Goal: Task Accomplishment & Management: Use online tool/utility

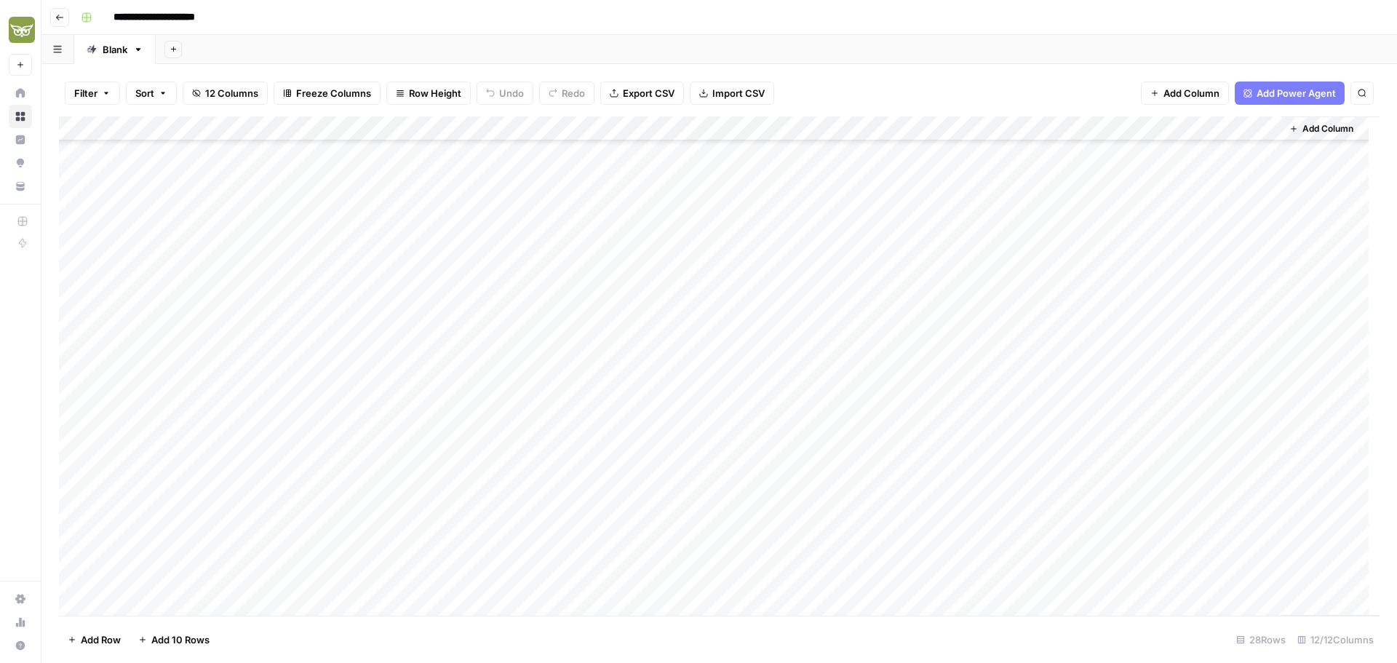
scroll to position [242, 0]
click at [1138, 504] on div "Add Column" at bounding box center [719, 365] width 1321 height 499
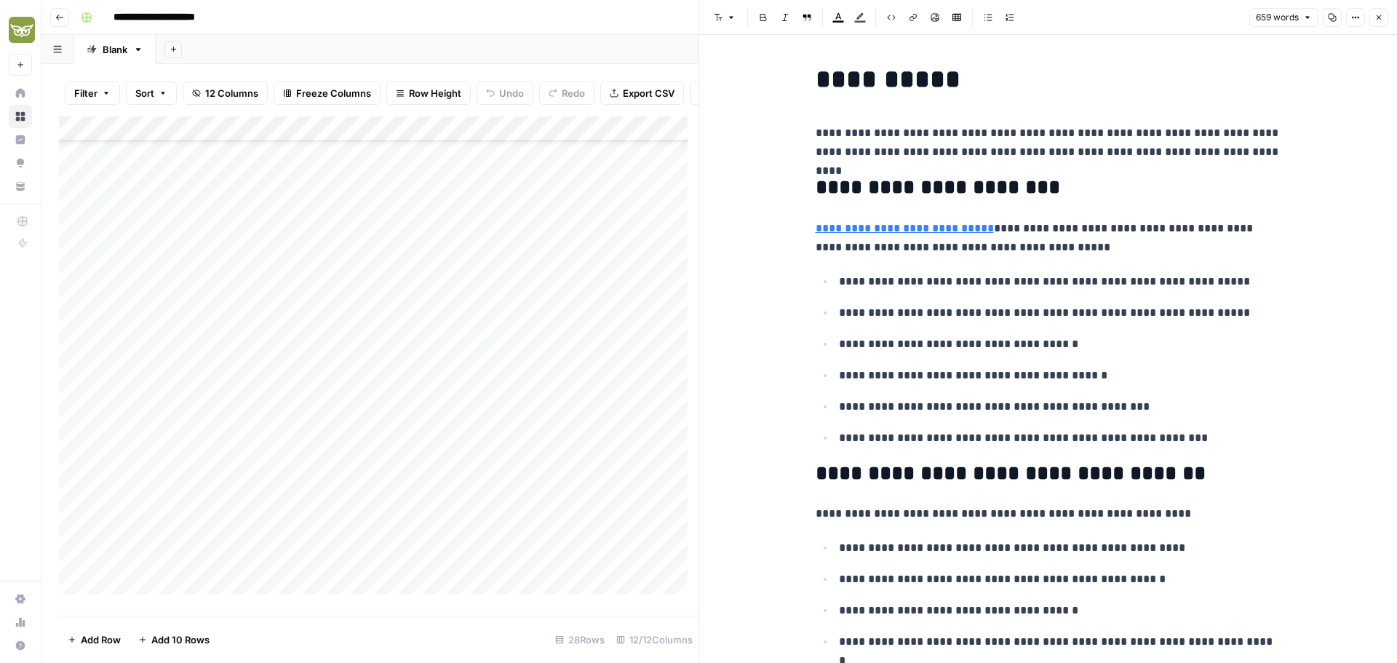
drag, startPoint x: 1379, startPoint y: 15, endPoint x: 1370, endPoint y: 49, distance: 36.2
click at [1379, 15] on icon "button" at bounding box center [1379, 17] width 9 height 9
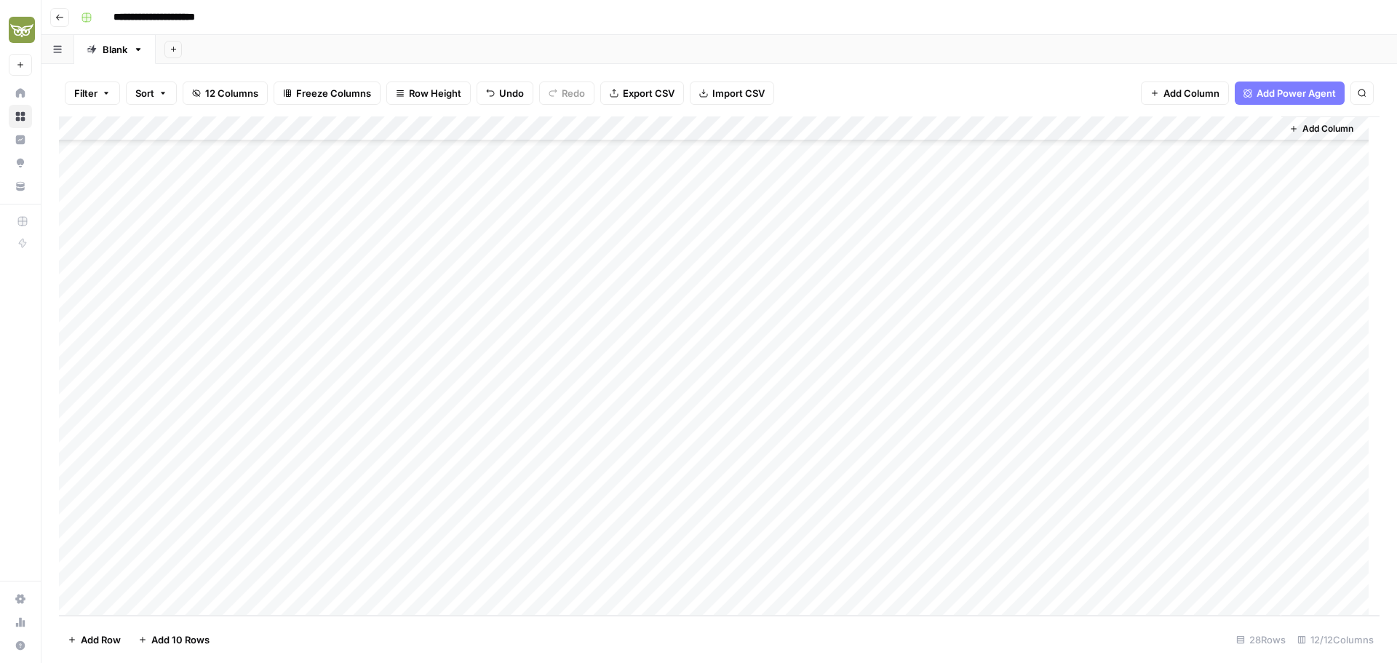
click at [1134, 406] on div "Add Column" at bounding box center [719, 365] width 1321 height 499
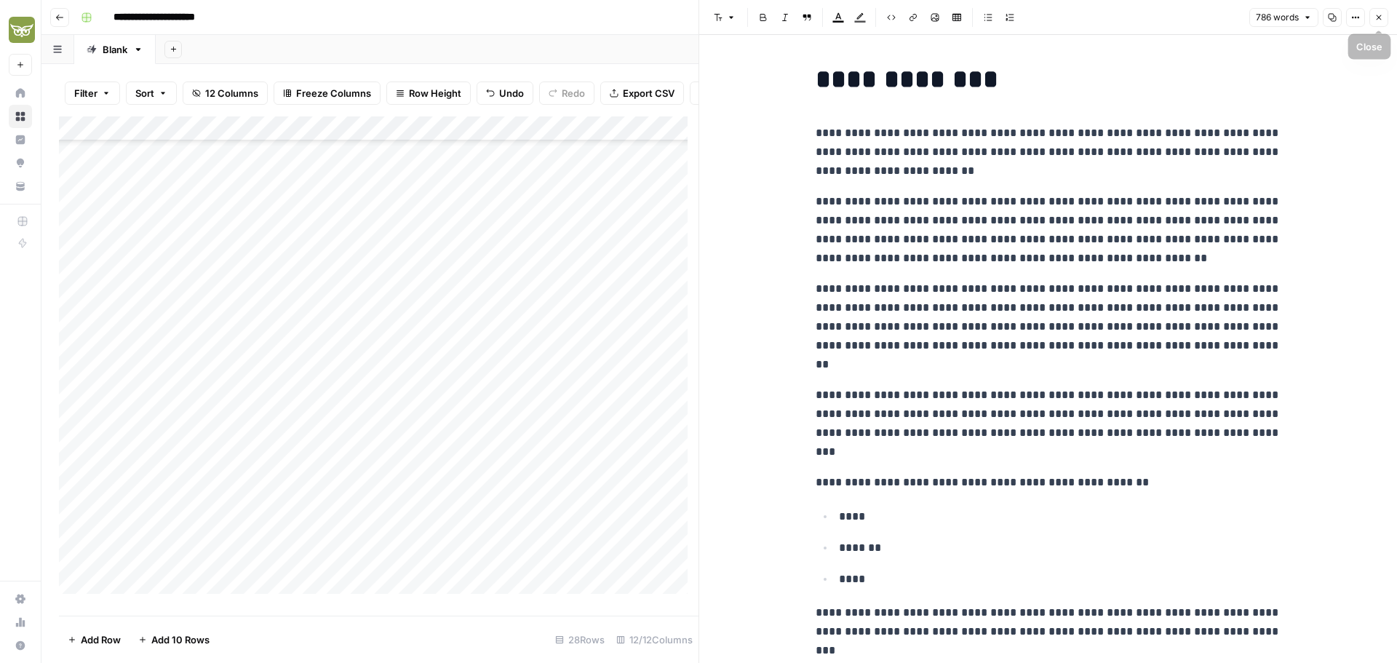
click at [1376, 17] on icon "button" at bounding box center [1379, 17] width 9 height 9
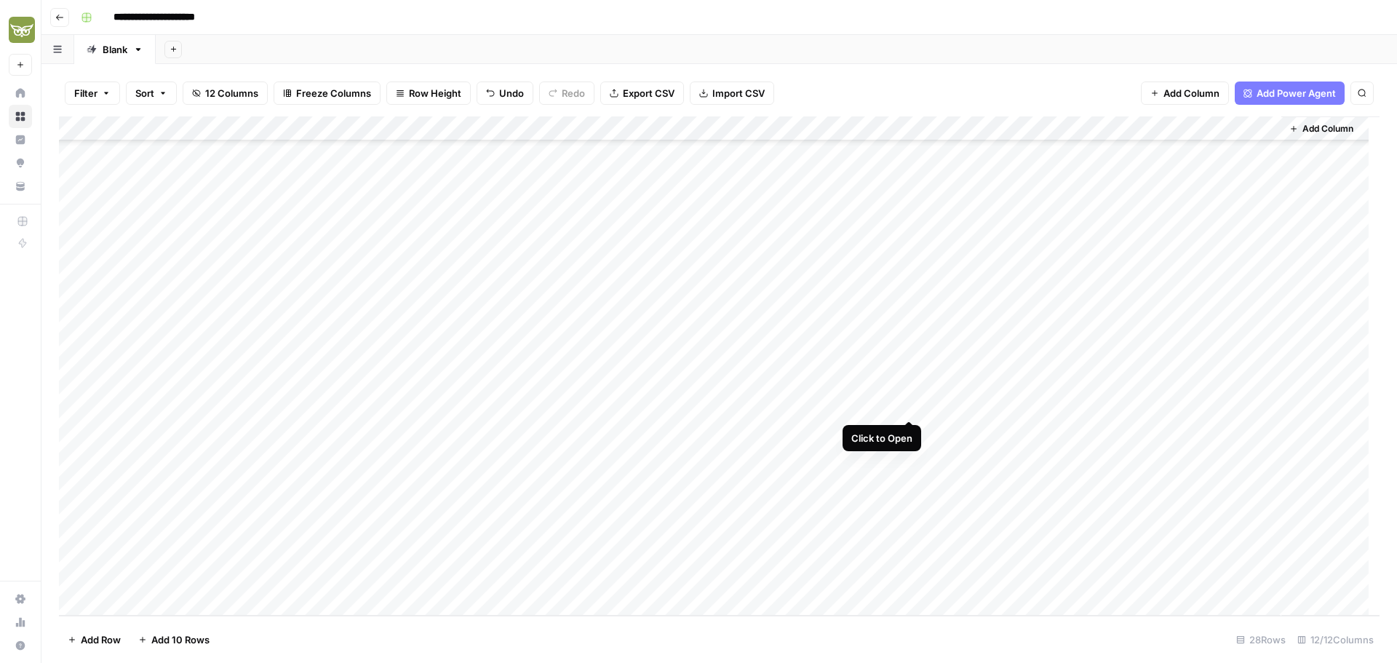
click at [909, 404] on div "Add Column" at bounding box center [719, 365] width 1321 height 499
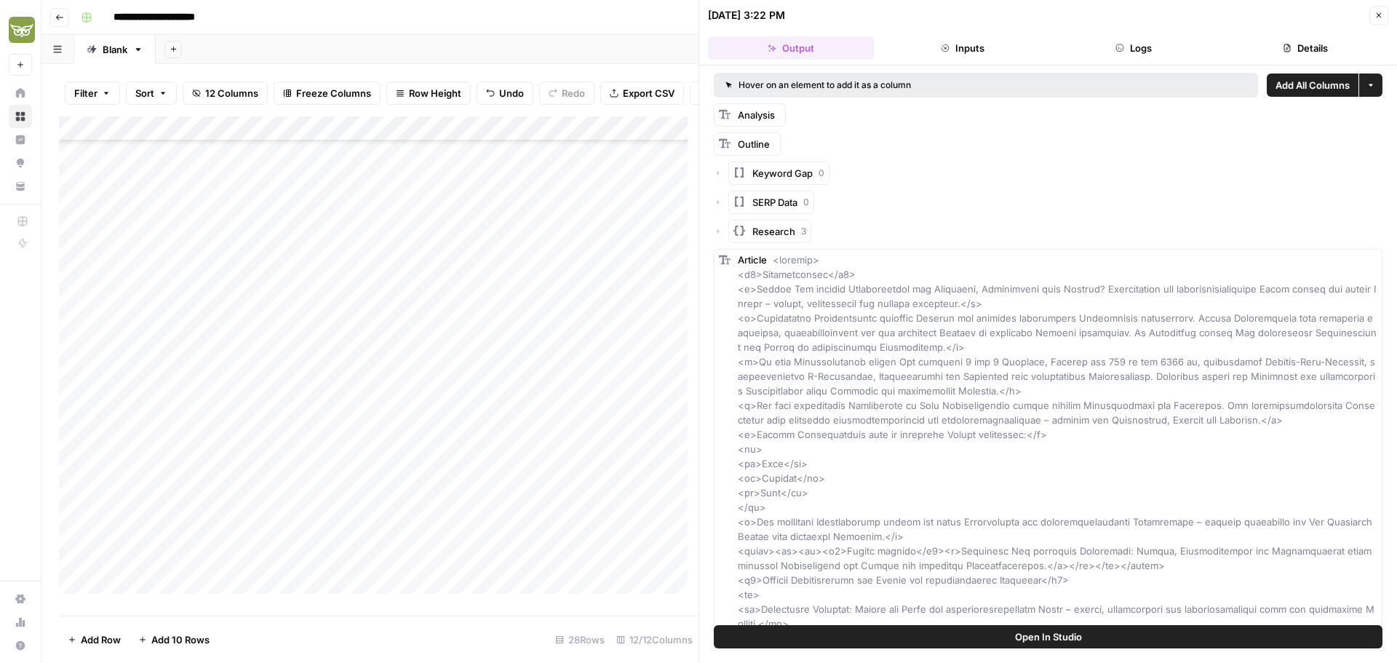
click at [1384, 12] on button "Close" at bounding box center [1379, 15] width 19 height 19
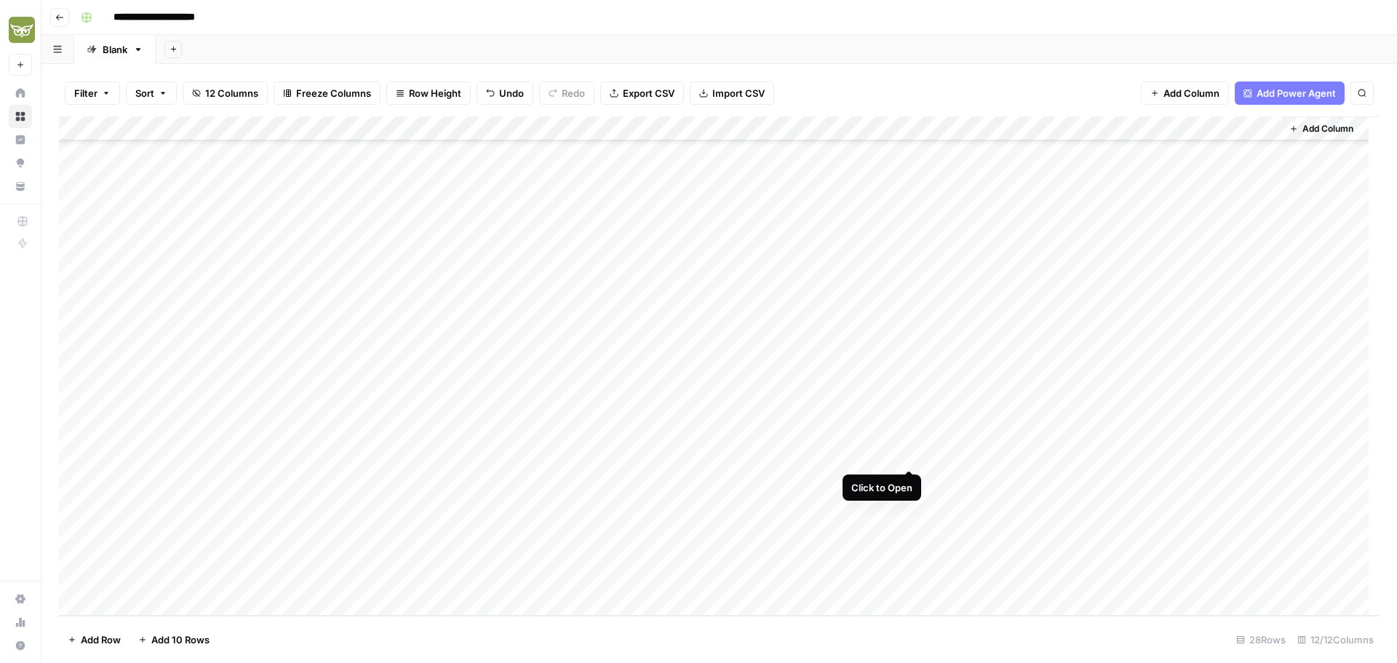
click at [908, 456] on div "Add Column" at bounding box center [719, 365] width 1321 height 499
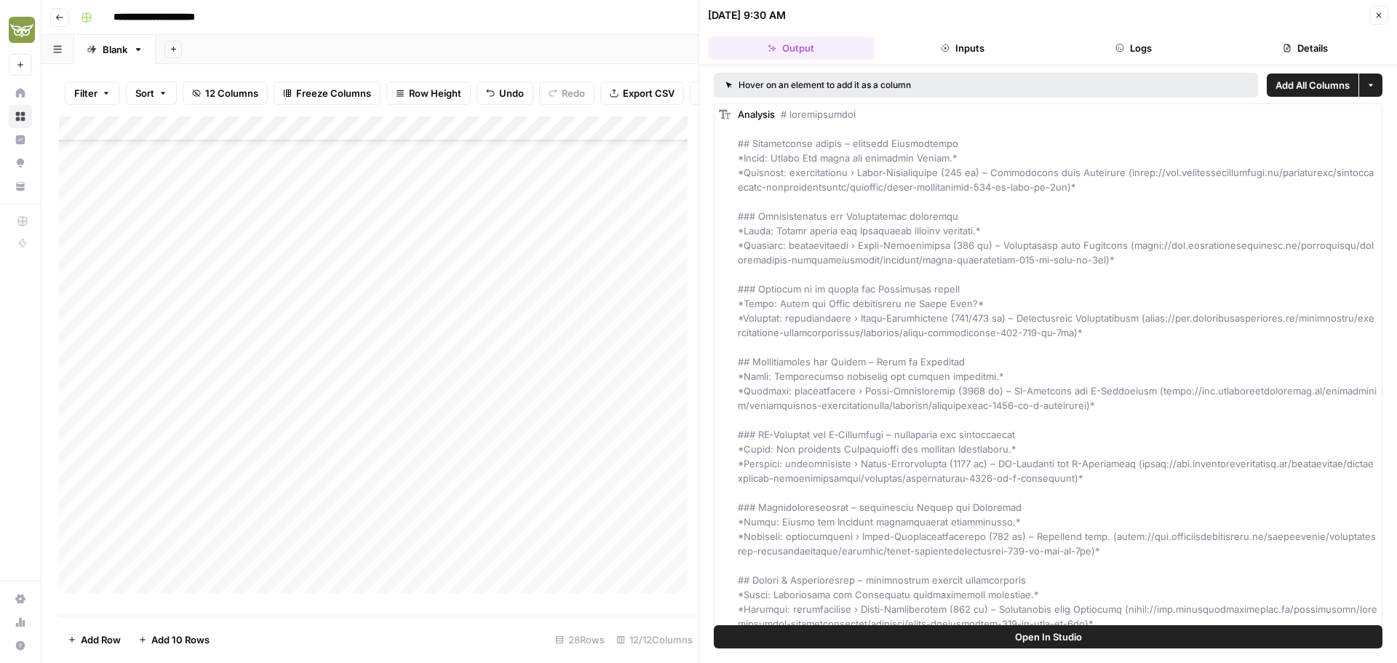
click at [1378, 20] on button "Close" at bounding box center [1379, 15] width 19 height 19
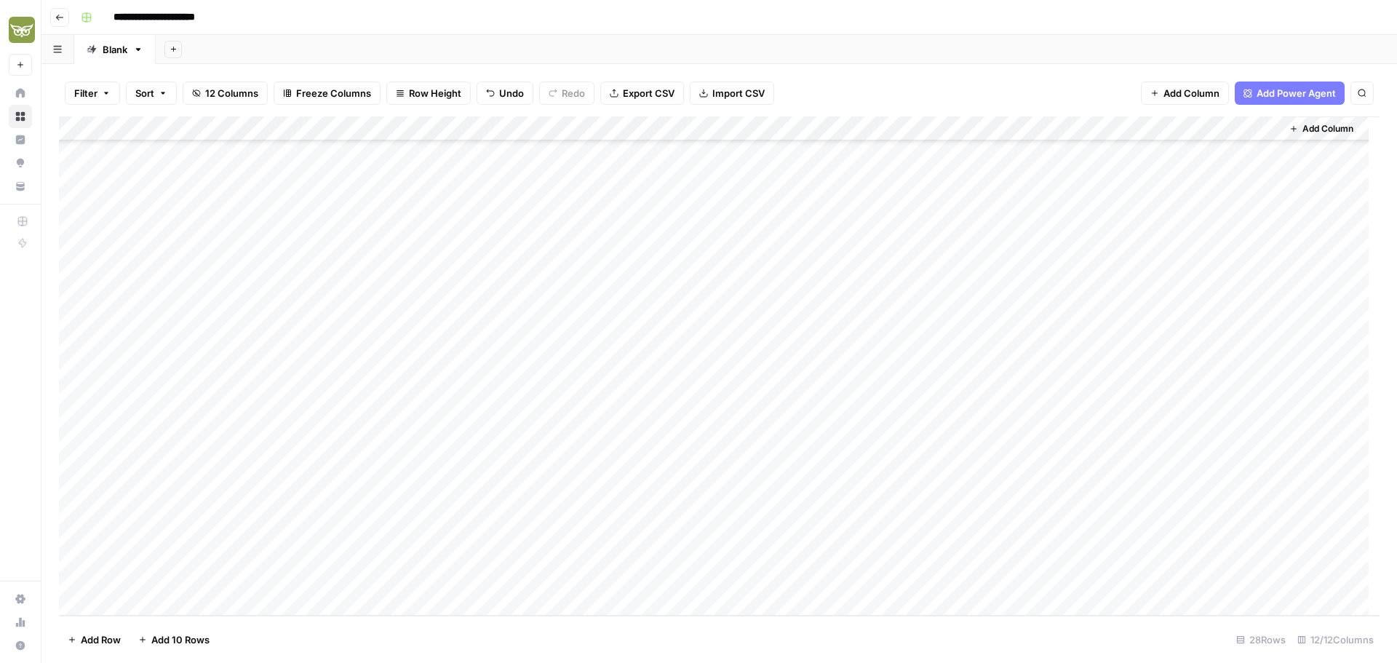
click at [906, 505] on div "Add Column" at bounding box center [719, 365] width 1321 height 499
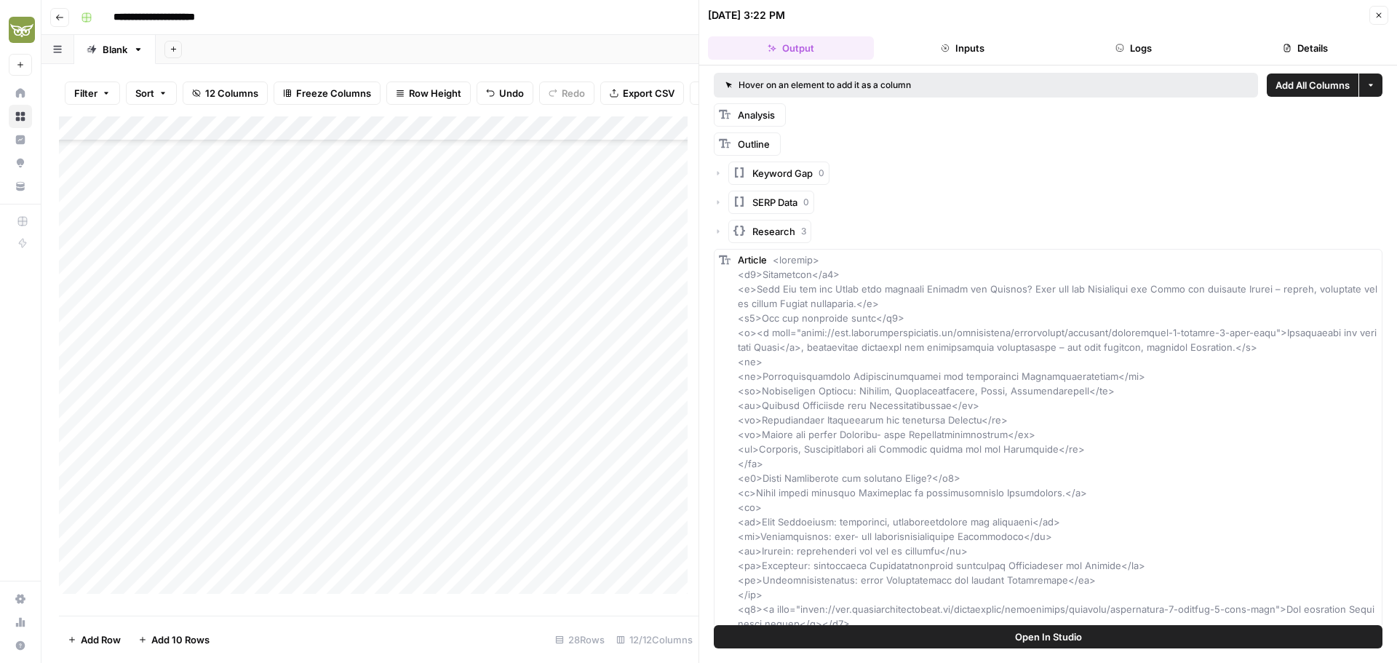
click at [1378, 12] on icon "button" at bounding box center [1379, 15] width 9 height 9
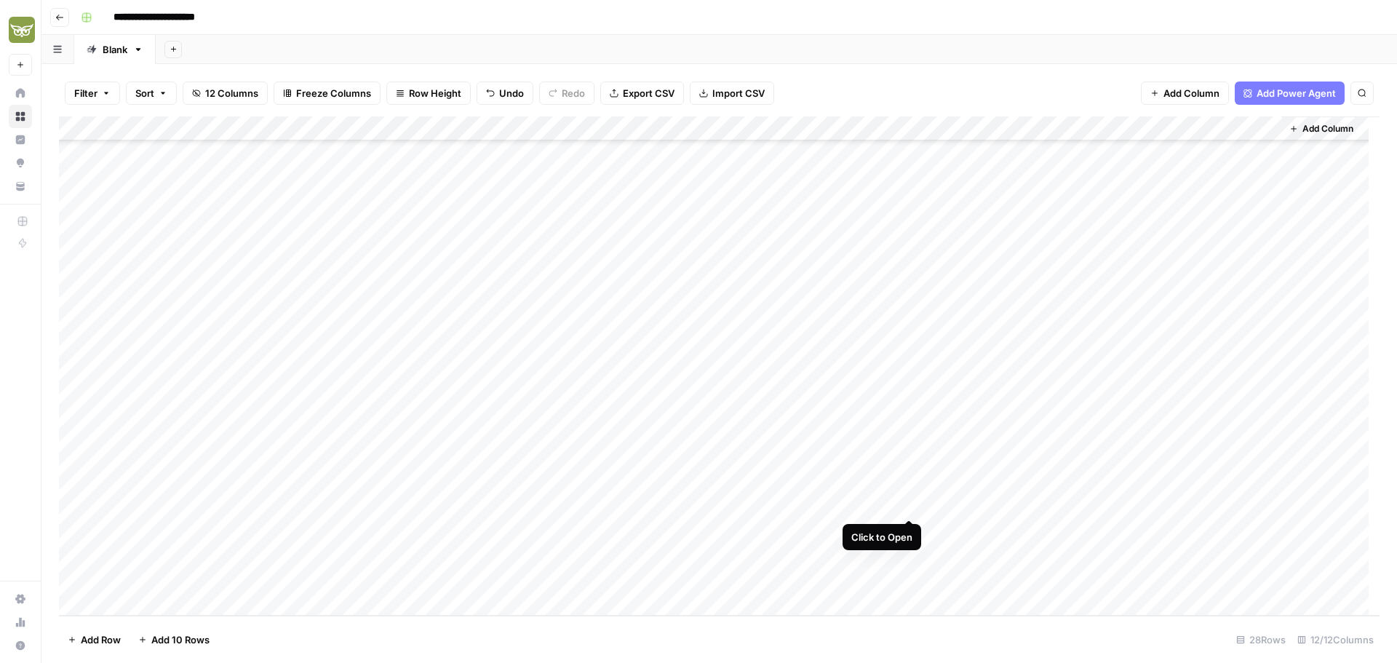
click at [910, 502] on div "Add Column" at bounding box center [719, 365] width 1321 height 499
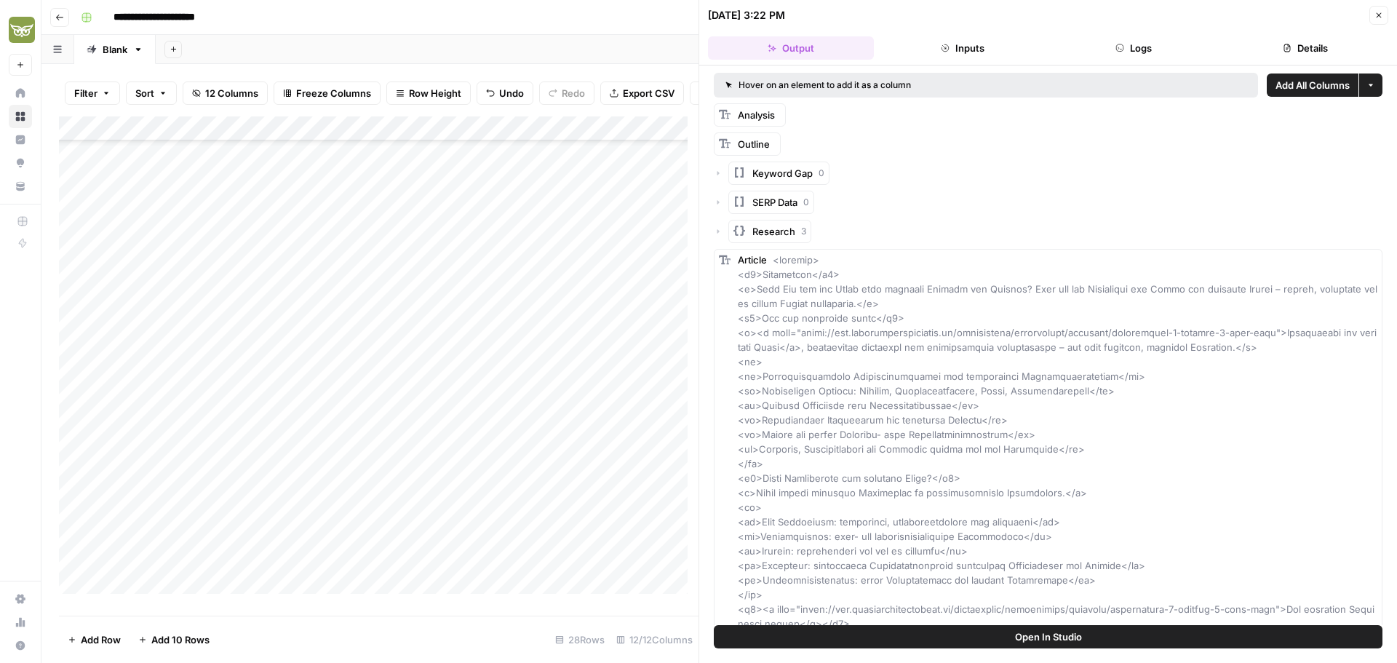
click at [1373, 17] on button "Close" at bounding box center [1379, 15] width 19 height 19
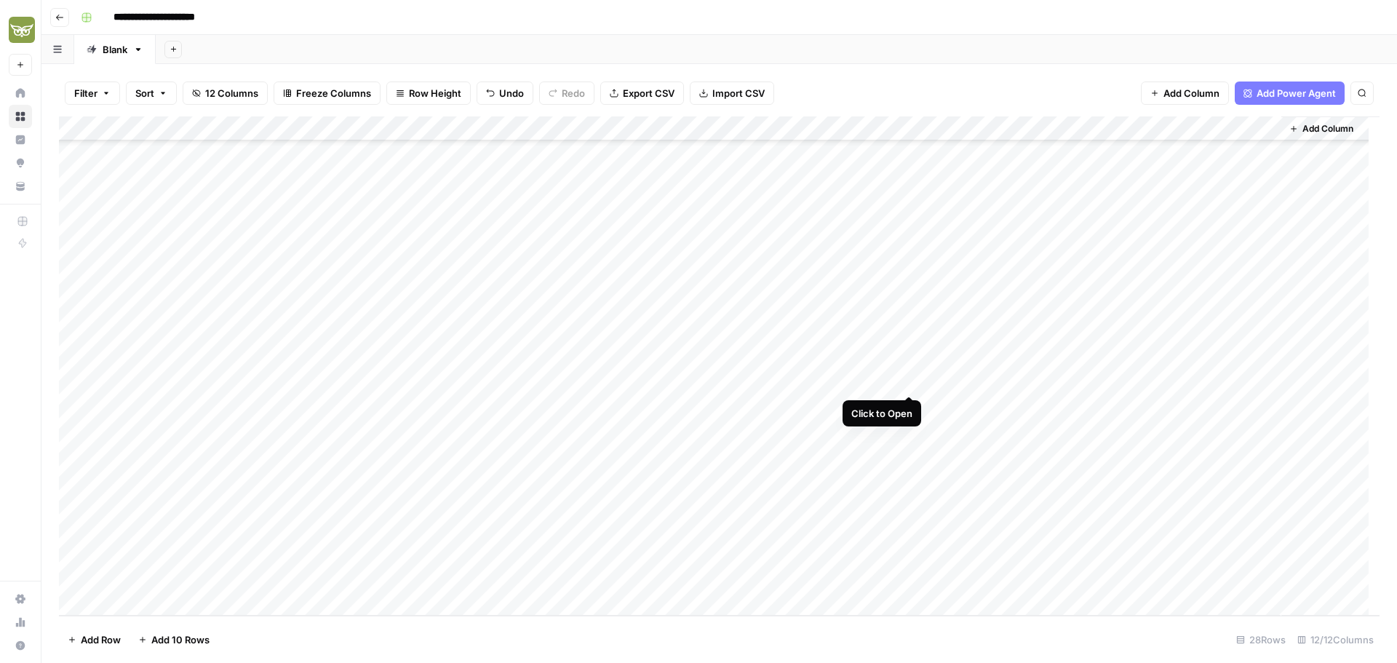
click at [907, 381] on div "Add Column" at bounding box center [719, 365] width 1321 height 499
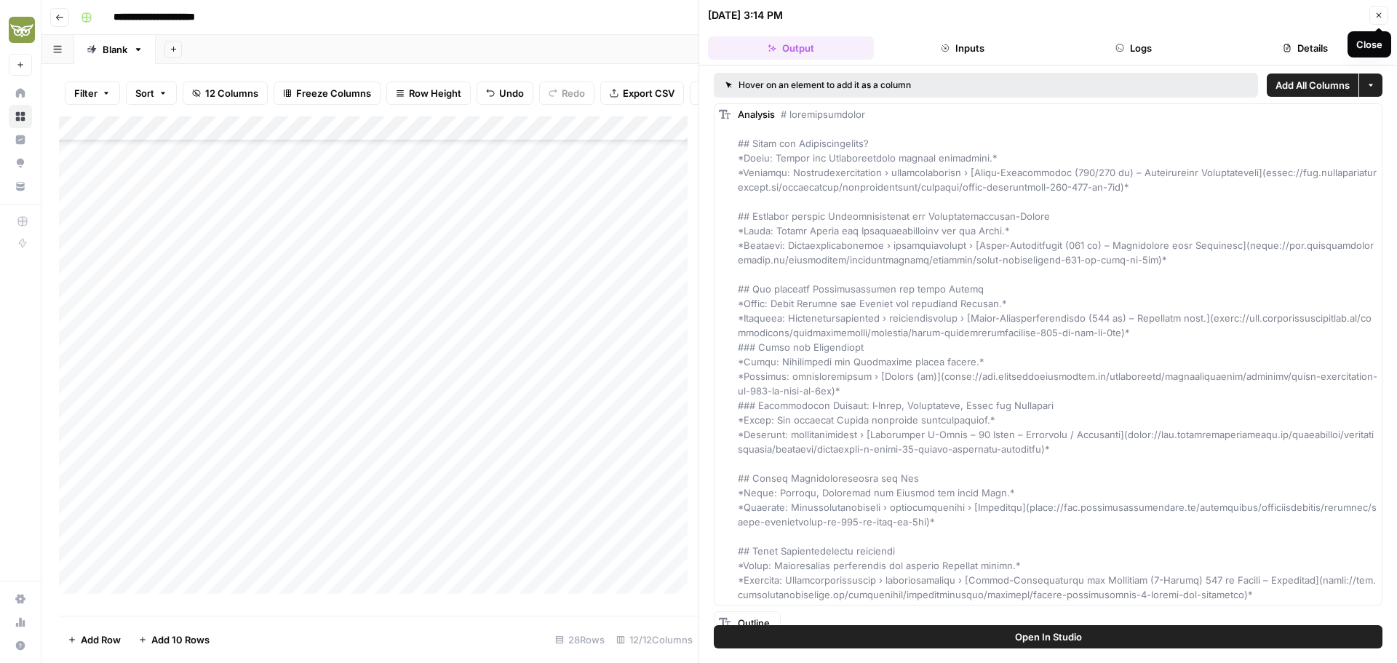
click at [1379, 13] on icon "button" at bounding box center [1379, 15] width 9 height 9
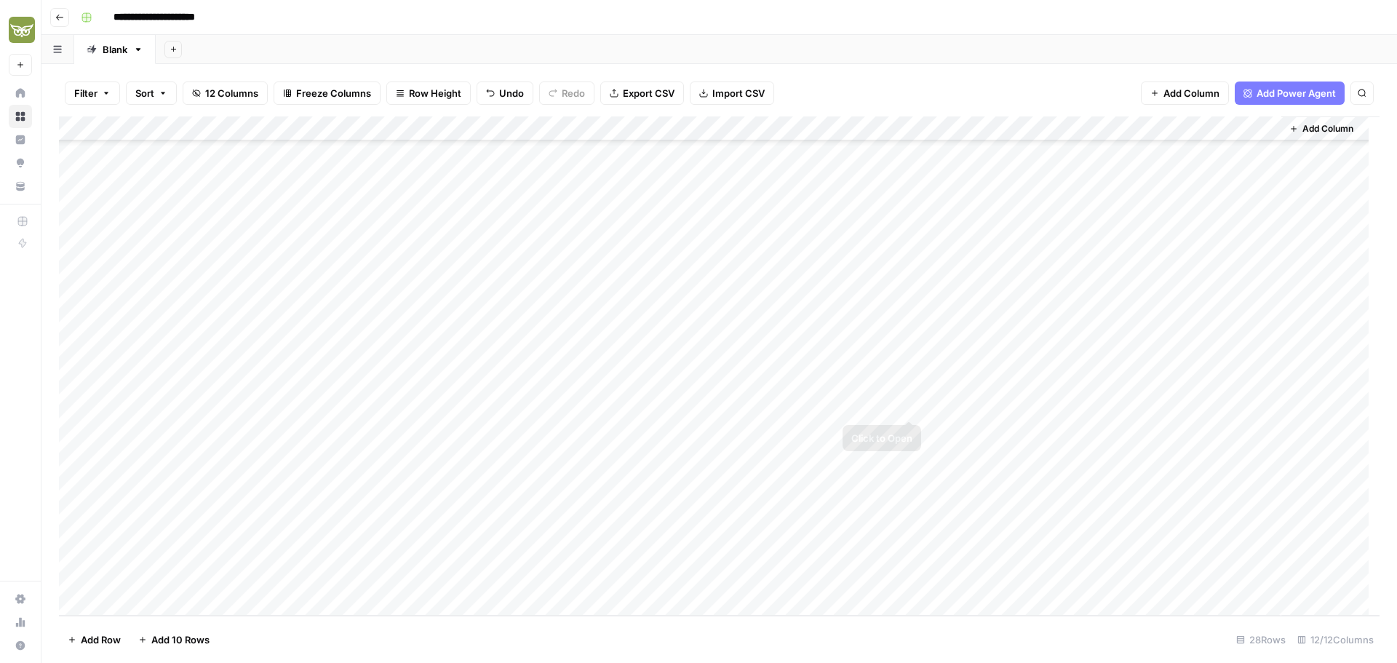
click at [911, 406] on div "Add Column" at bounding box center [719, 365] width 1321 height 499
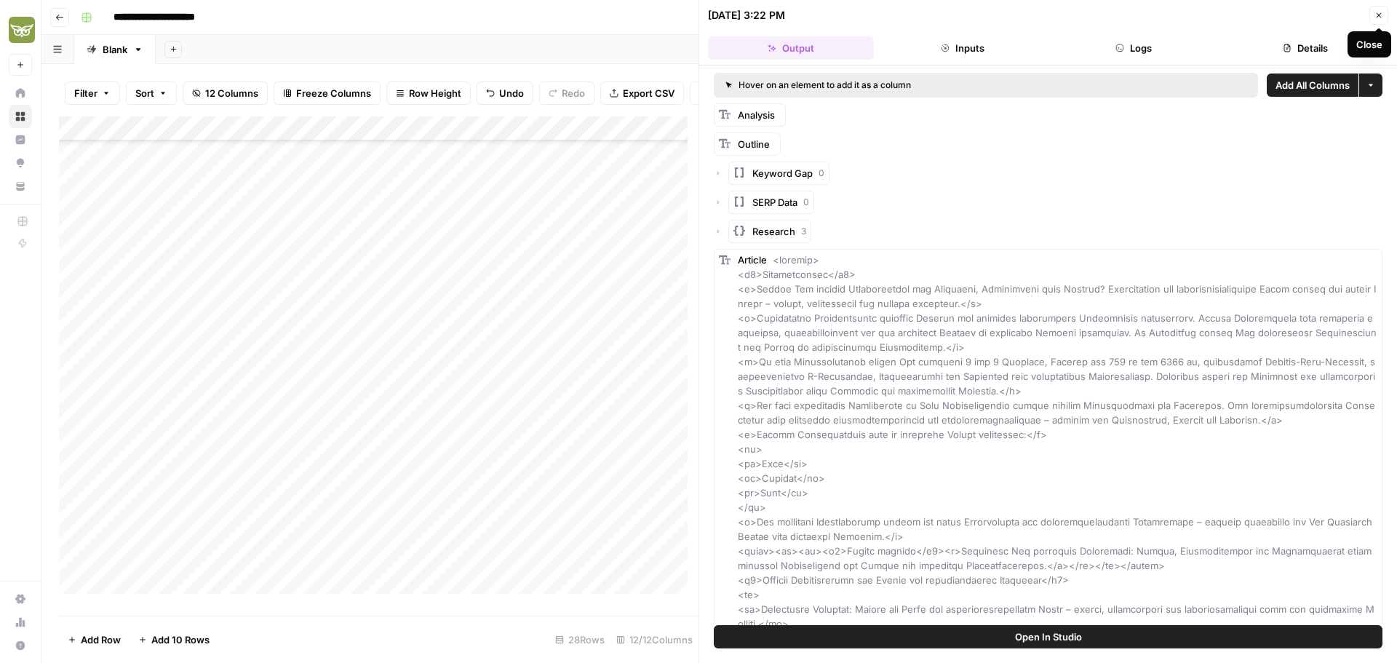
click at [1373, 19] on button "Close" at bounding box center [1379, 15] width 19 height 19
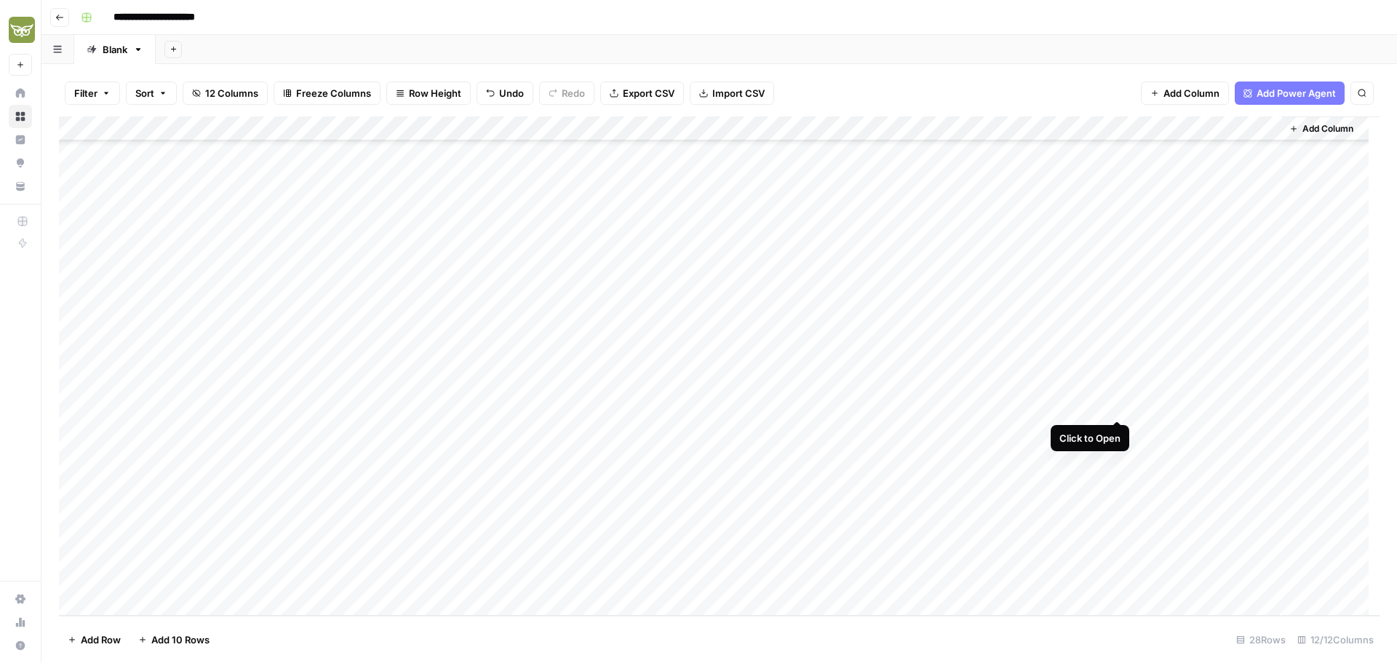
click at [1116, 404] on div "Add Column" at bounding box center [719, 365] width 1321 height 499
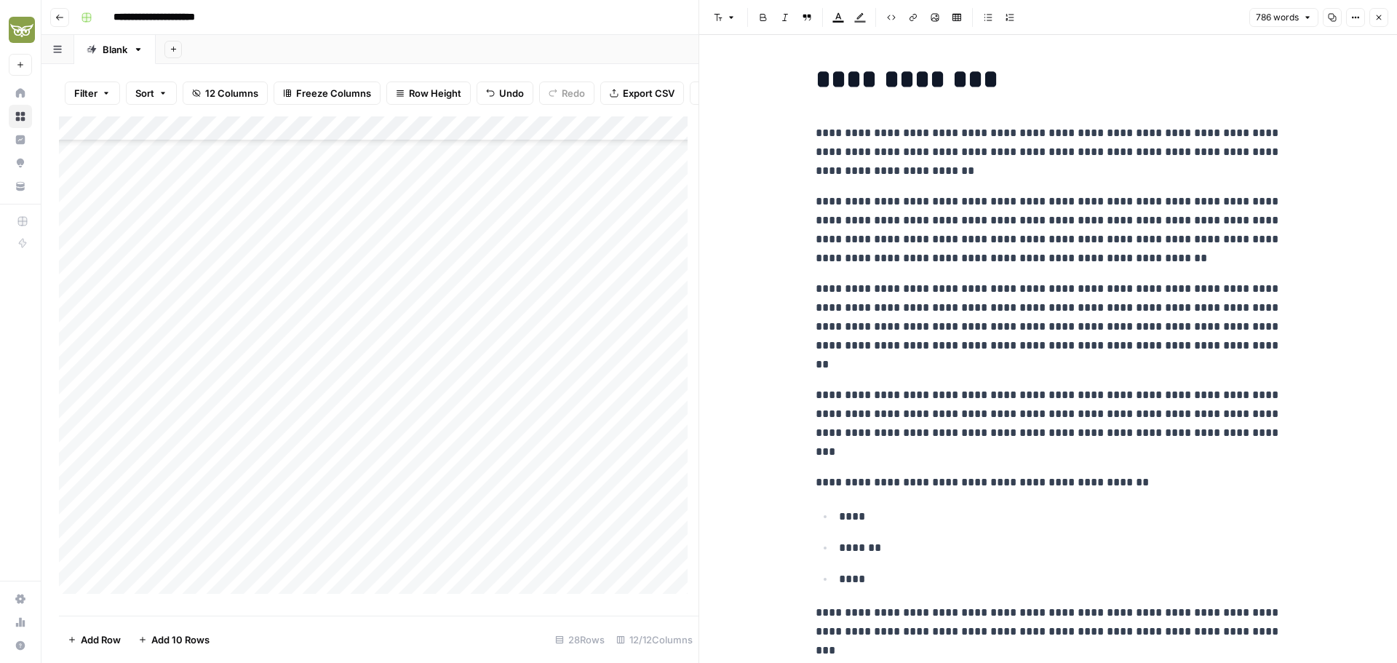
click at [1383, 15] on icon "button" at bounding box center [1379, 17] width 9 height 9
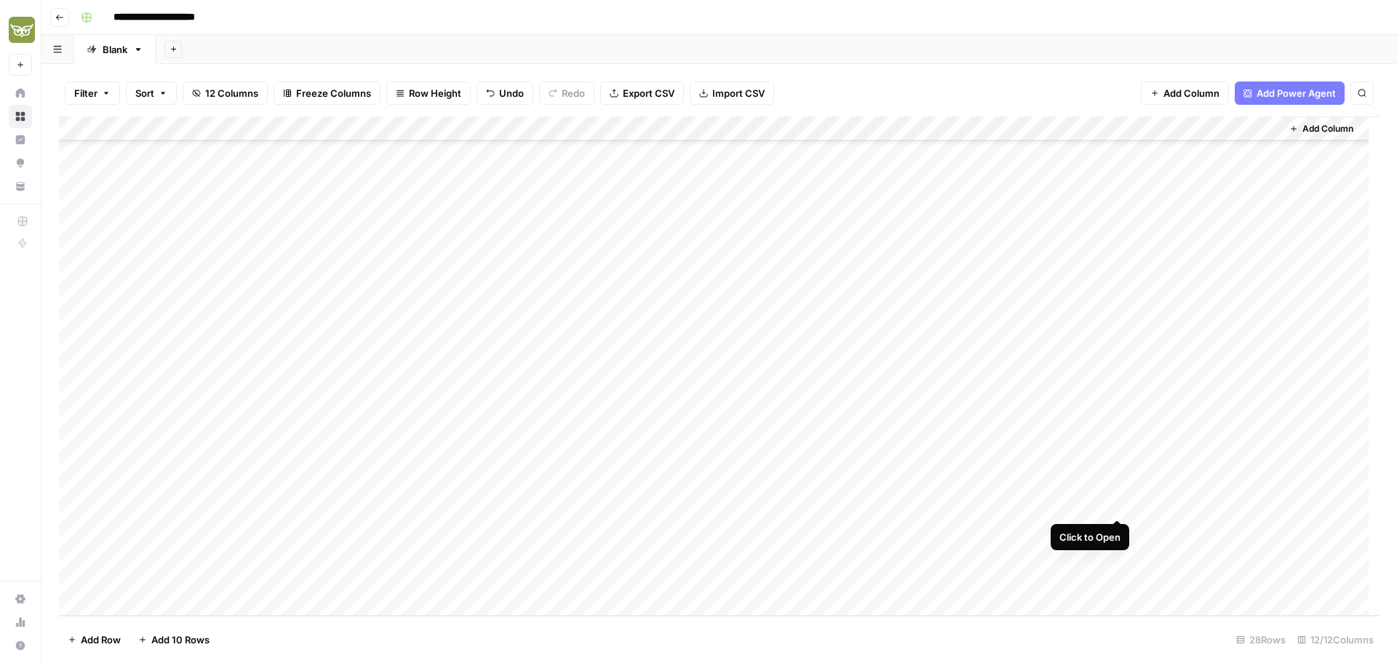
click at [1121, 503] on div "Add Column" at bounding box center [719, 365] width 1321 height 499
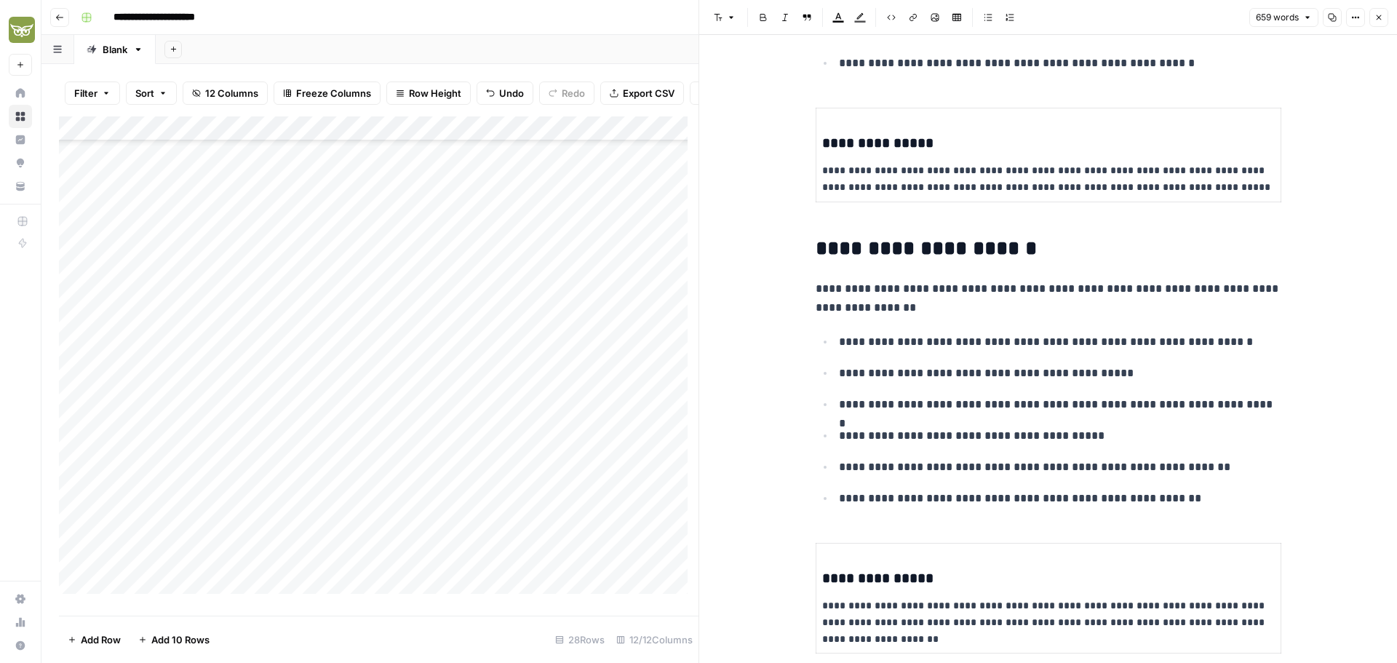
scroll to position [1529, 0]
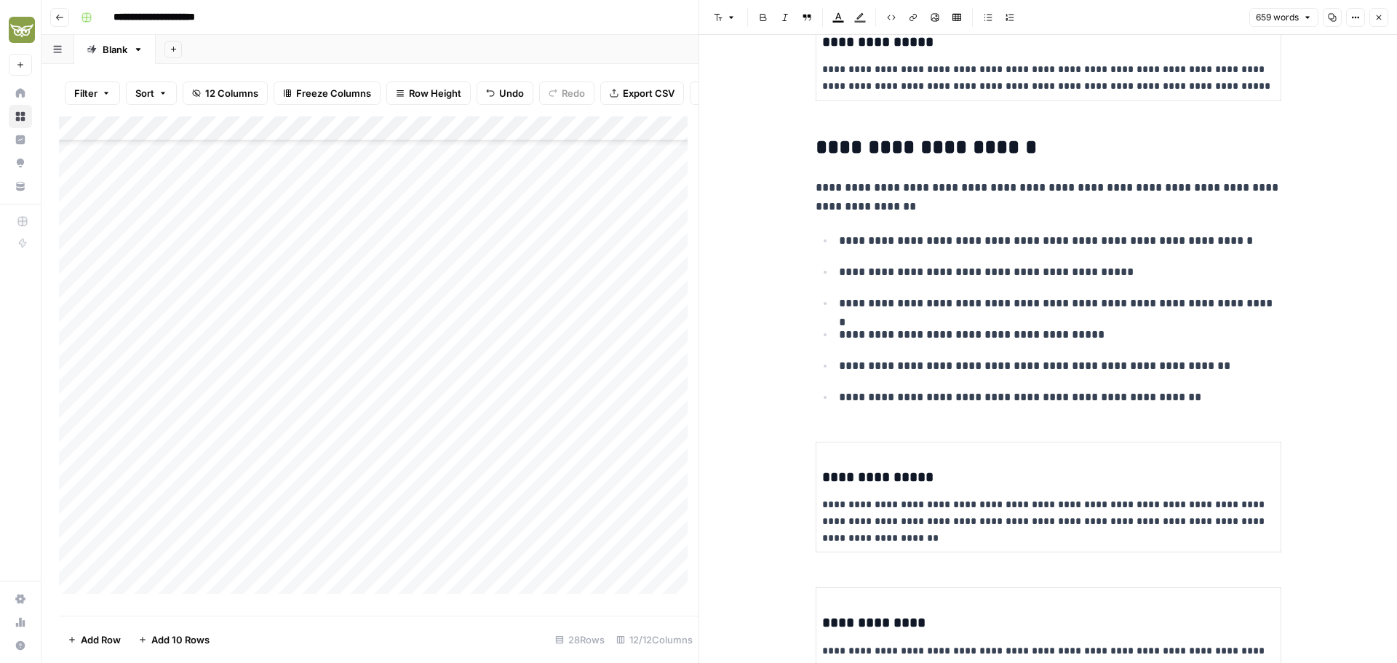
click at [1375, 12] on button "Close" at bounding box center [1379, 17] width 19 height 19
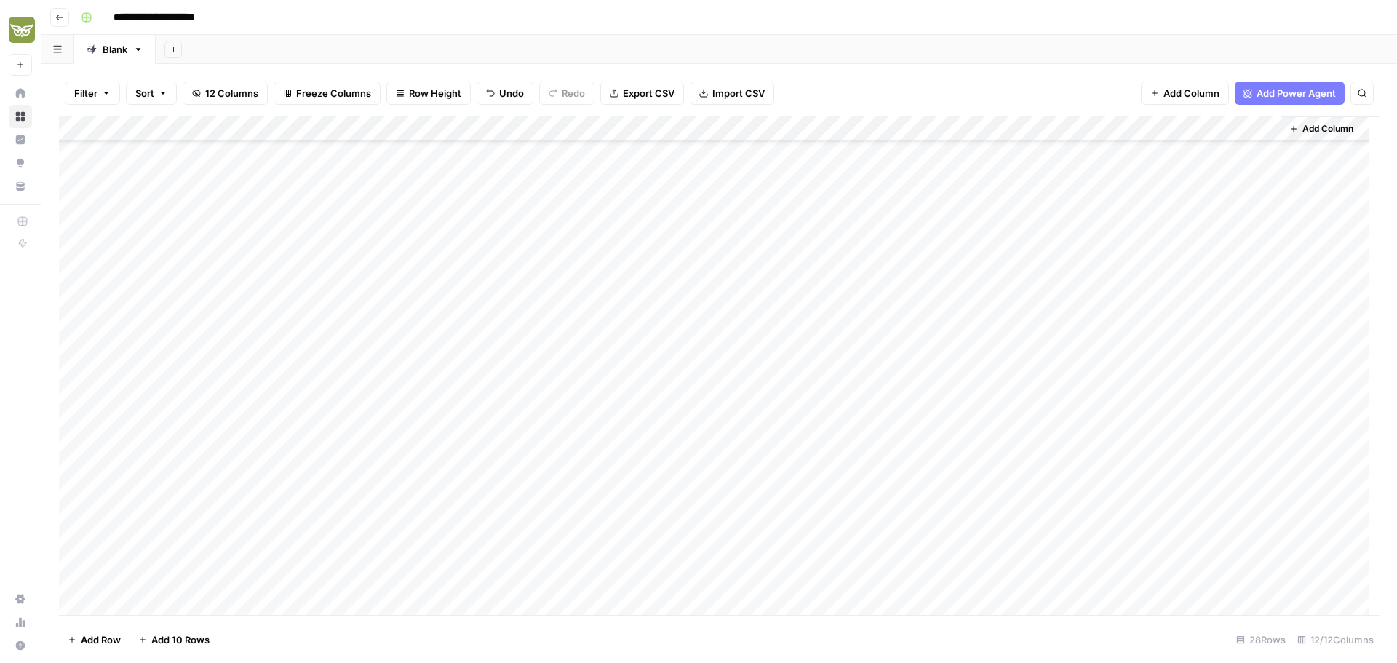
click at [625, 504] on div "Add Column" at bounding box center [719, 365] width 1321 height 499
click at [650, 453] on div "Add Column" at bounding box center [719, 365] width 1321 height 499
click at [928, 457] on div "Add Column" at bounding box center [719, 365] width 1321 height 499
click at [1119, 402] on div "Add Column" at bounding box center [719, 365] width 1321 height 499
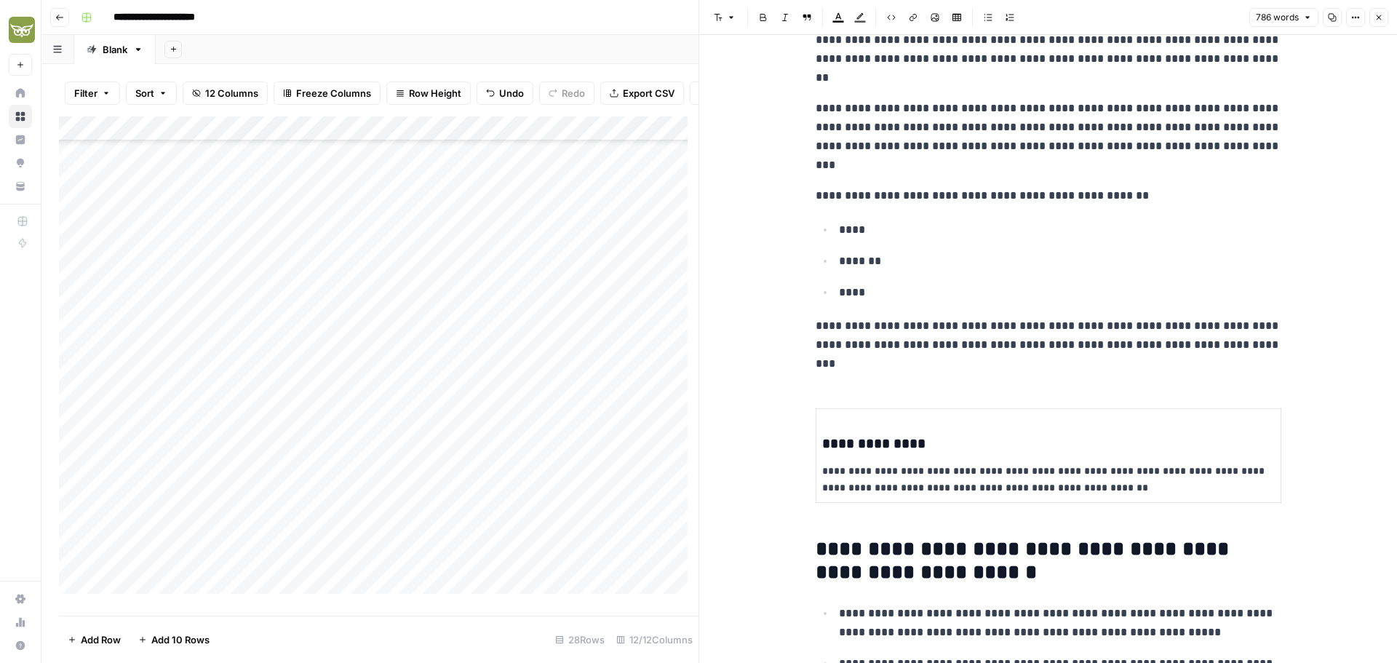
scroll to position [73, 0]
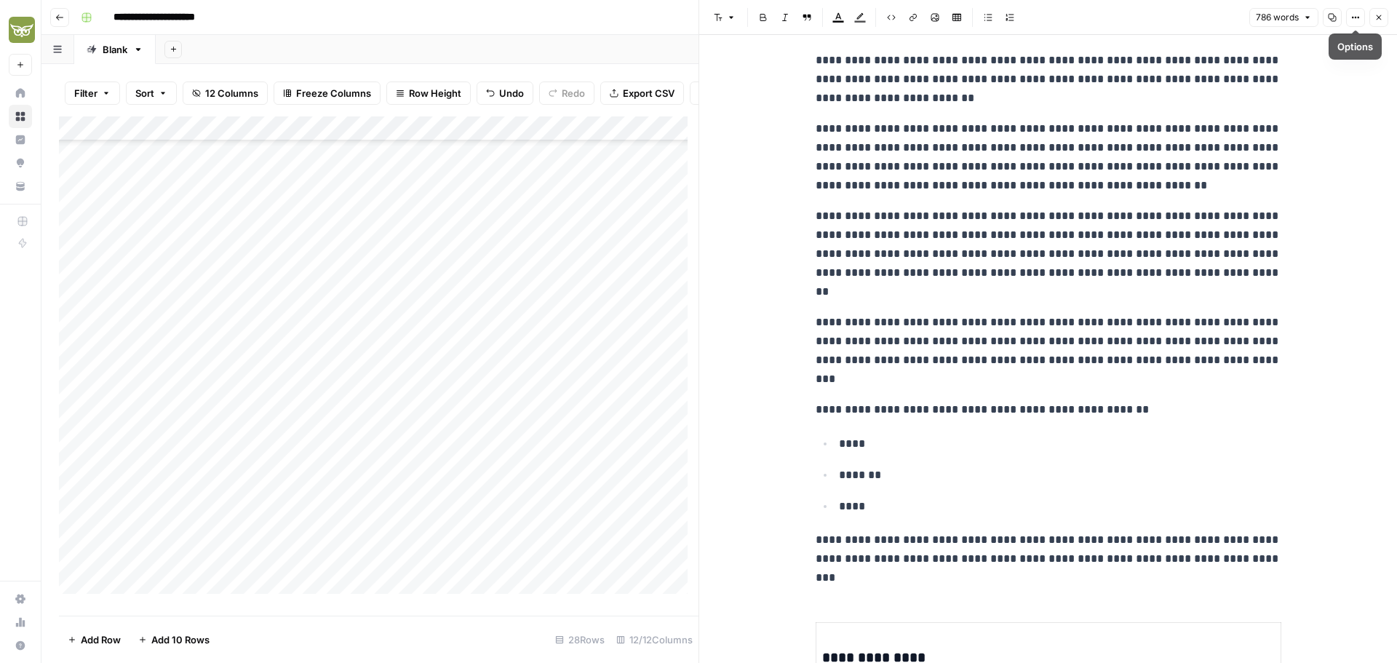
click at [1385, 15] on button "Close" at bounding box center [1379, 17] width 19 height 19
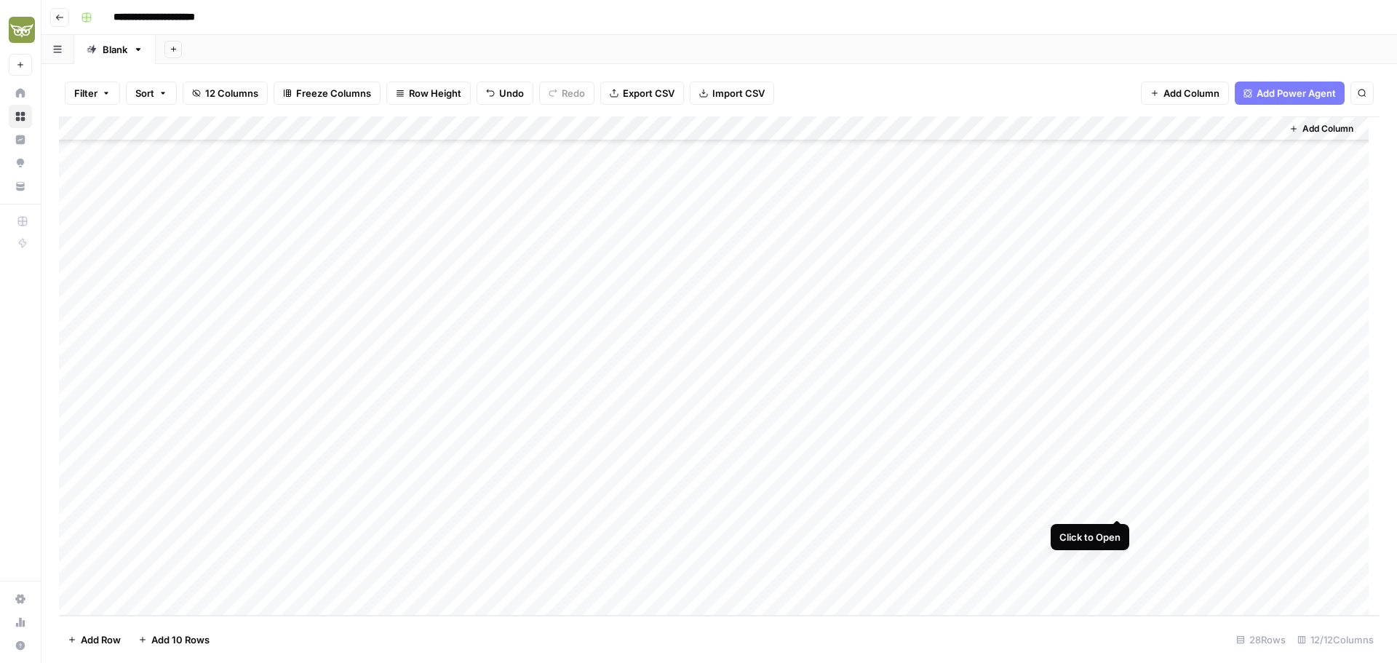
click at [1115, 504] on div "Add Column" at bounding box center [719, 365] width 1321 height 499
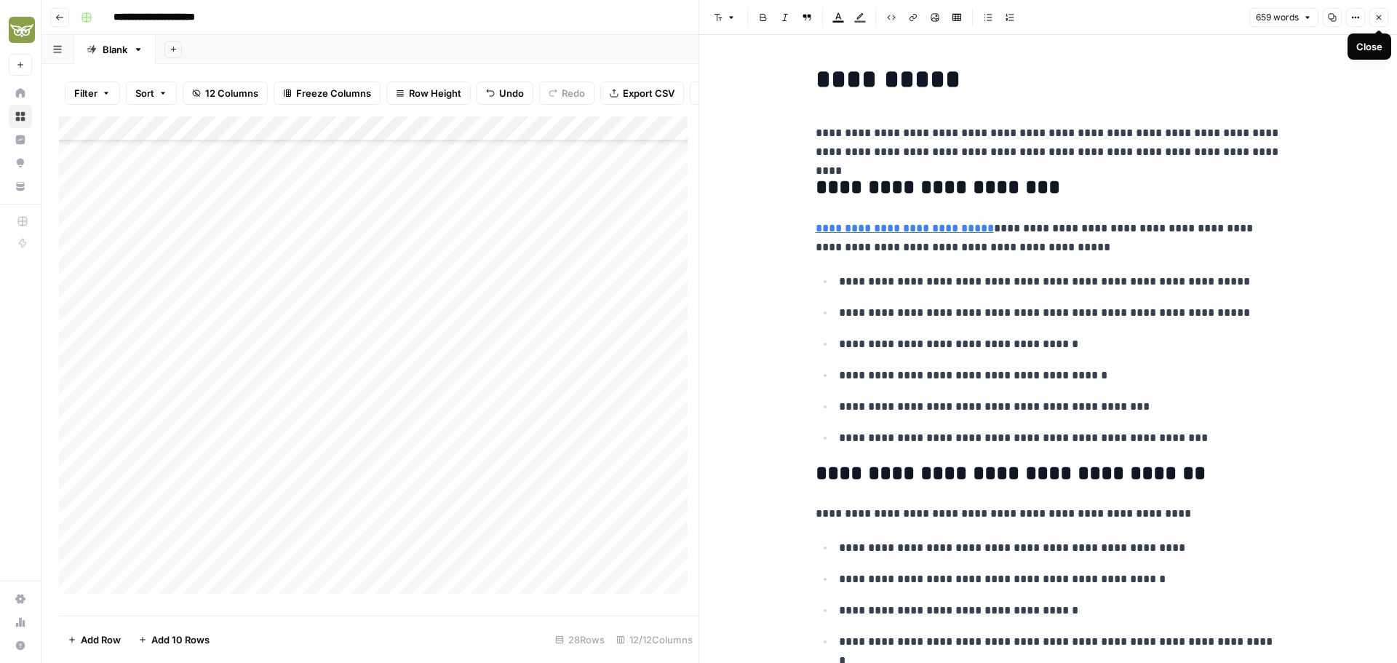
click at [1381, 21] on icon "button" at bounding box center [1379, 17] width 9 height 9
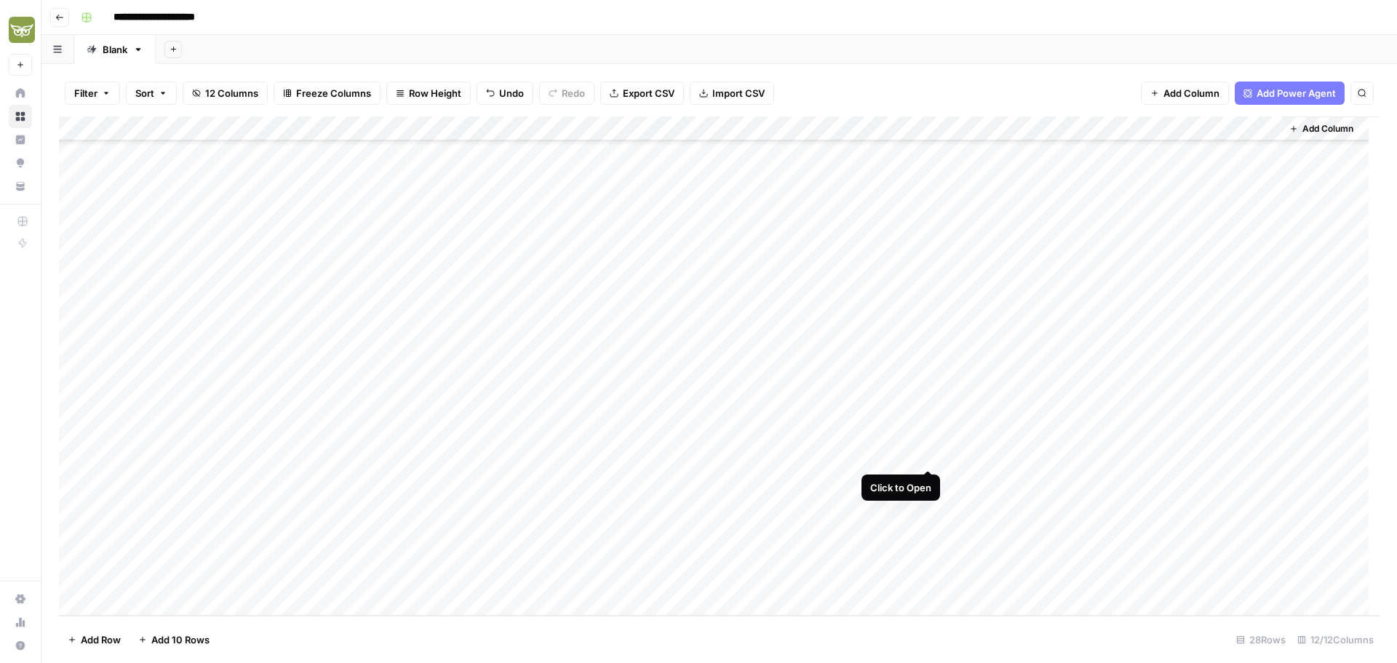
click at [928, 455] on div "Add Column" at bounding box center [719, 365] width 1321 height 499
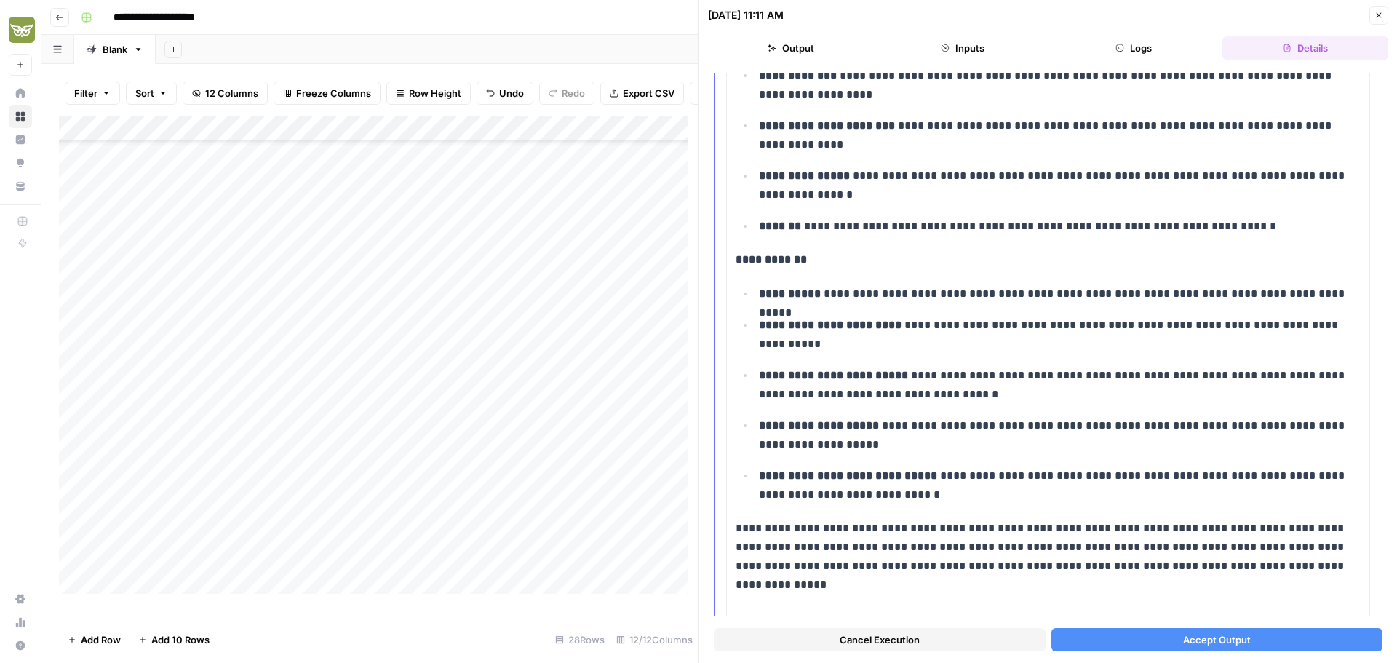
scroll to position [2208, 0]
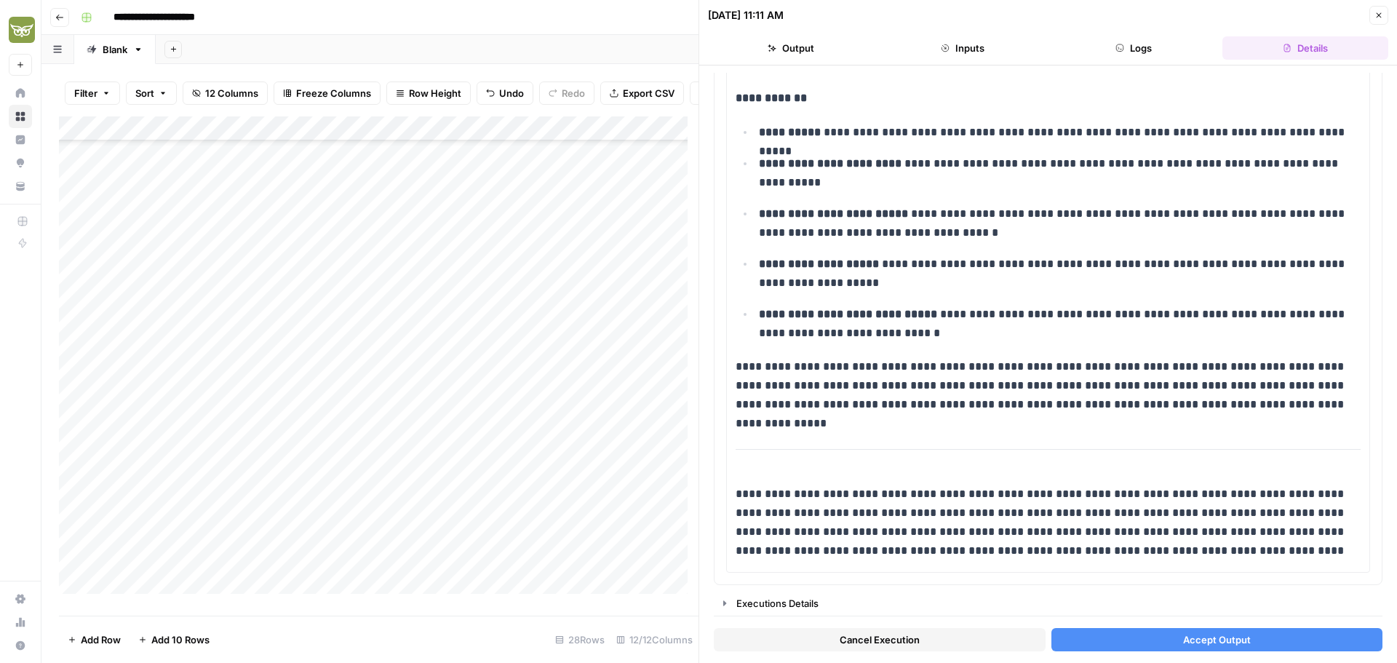
click at [1221, 643] on span "Accept Output" at bounding box center [1218, 640] width 68 height 15
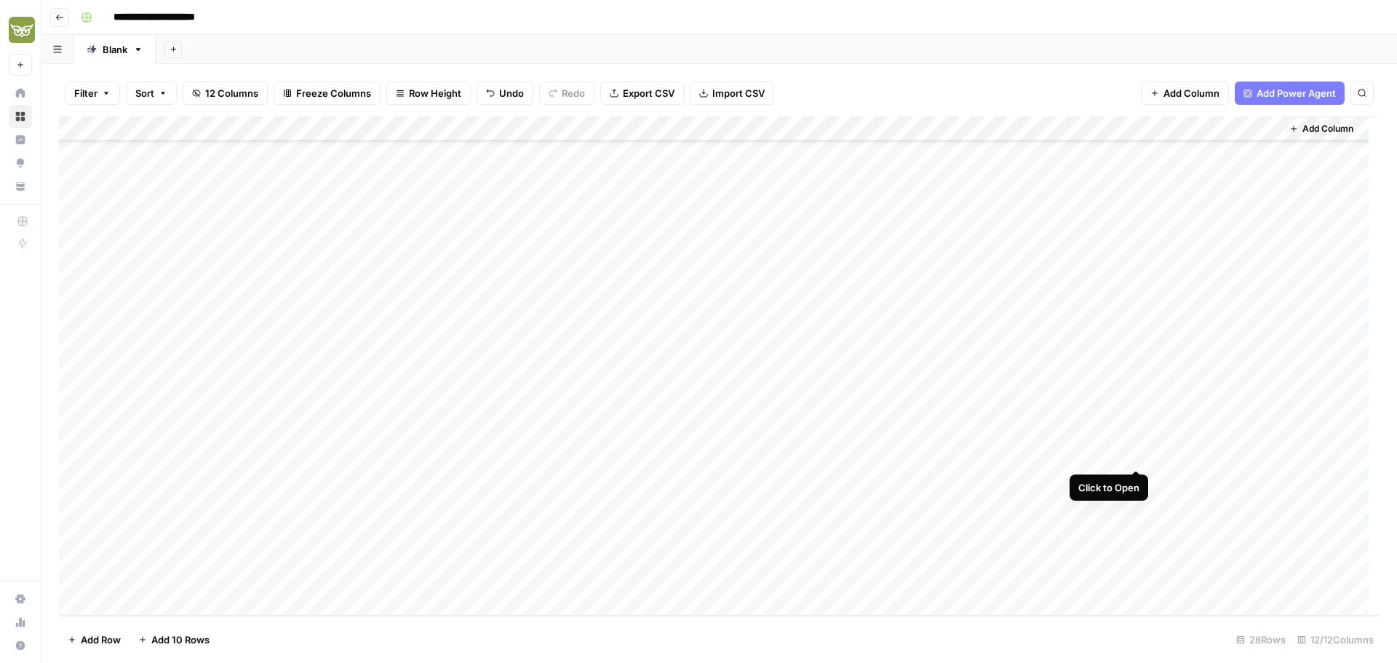
click at [1134, 455] on div "Add Column" at bounding box center [719, 365] width 1321 height 499
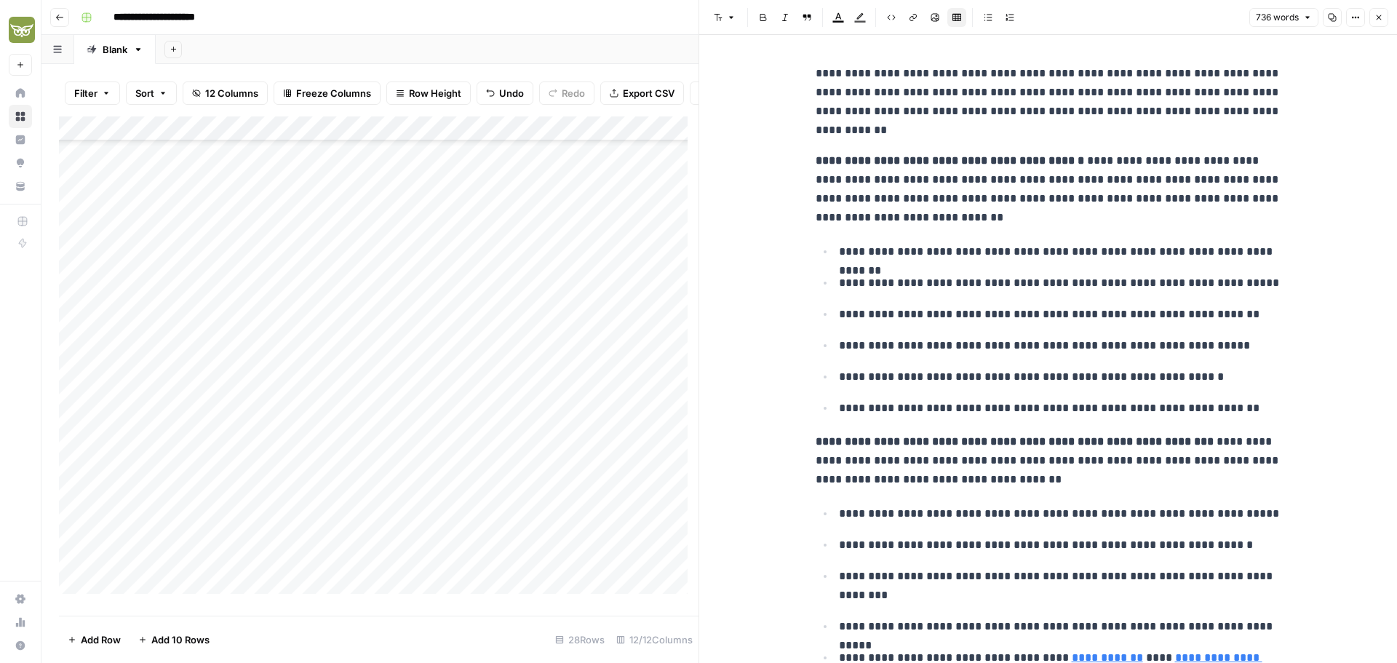
click at [1383, 18] on icon "button" at bounding box center [1379, 17] width 9 height 9
